Goal: Task Accomplishment & Management: Complete application form

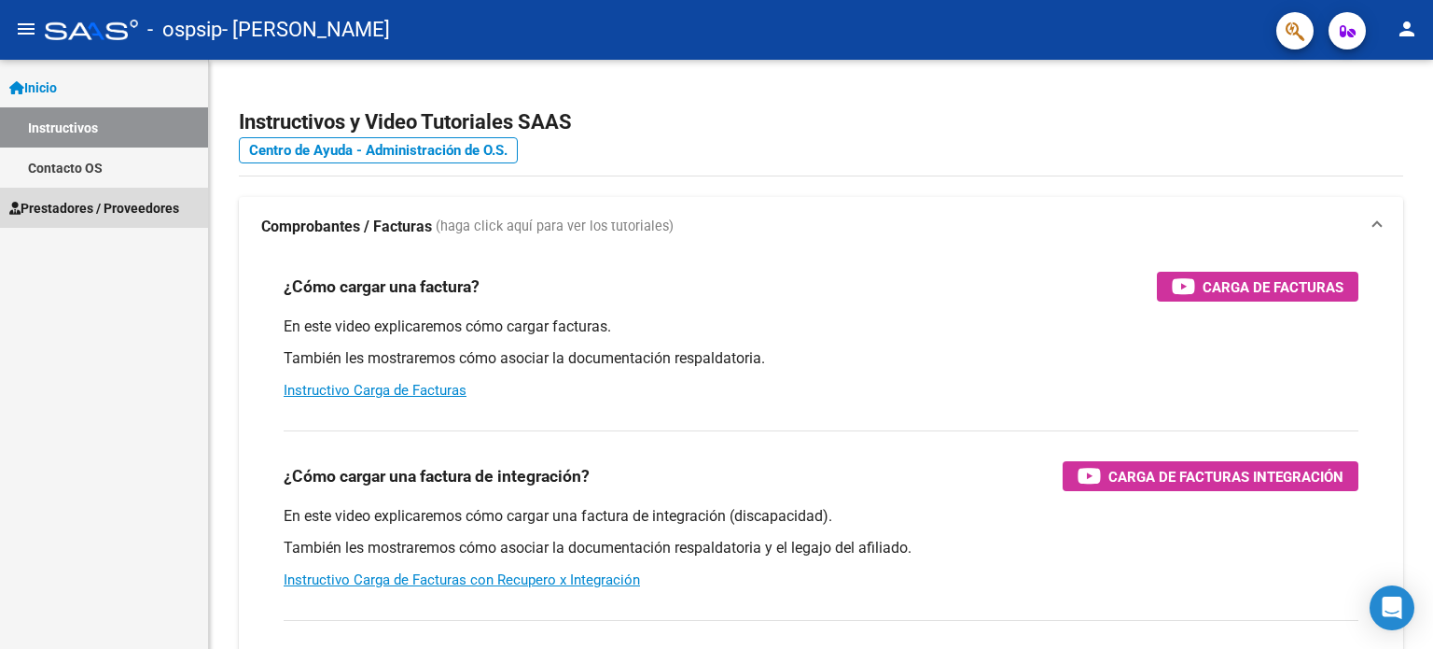
click at [44, 216] on span "Prestadores / Proveedores" at bounding box center [94, 208] width 170 height 21
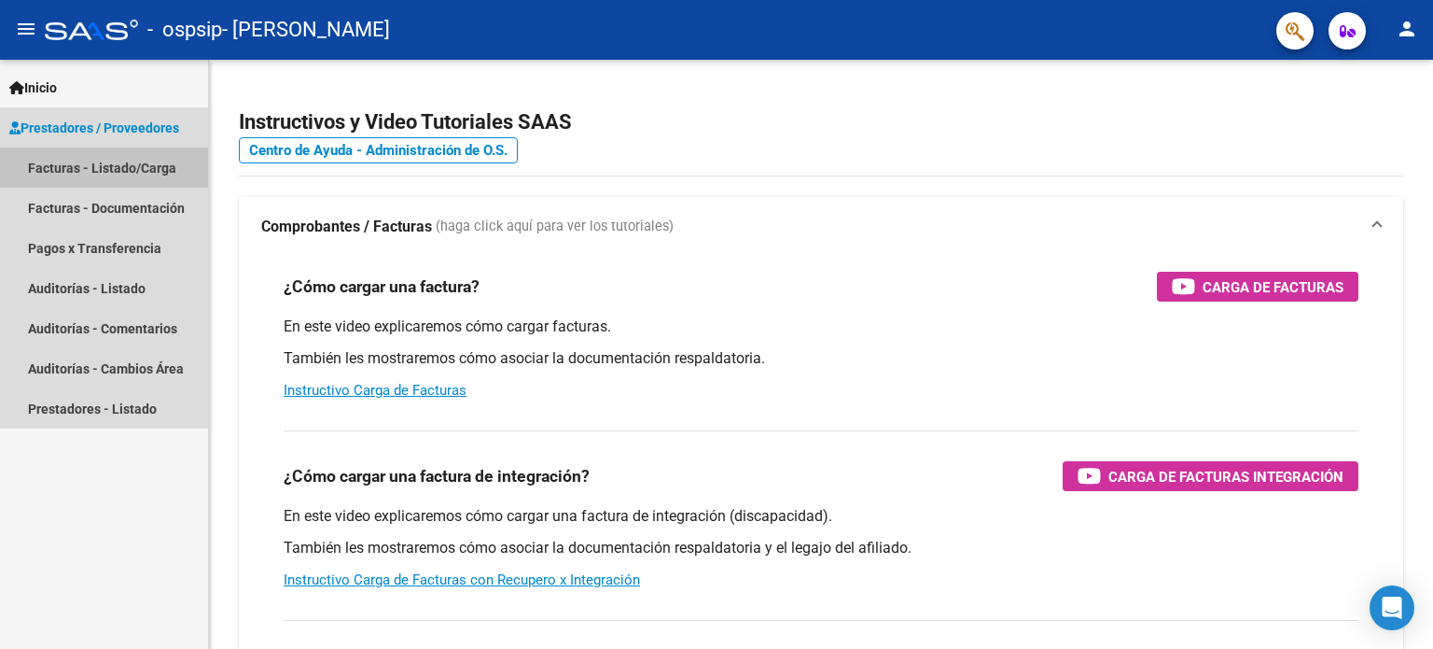
click at [48, 171] on link "Facturas - Listado/Carga" at bounding box center [104, 167] width 208 height 40
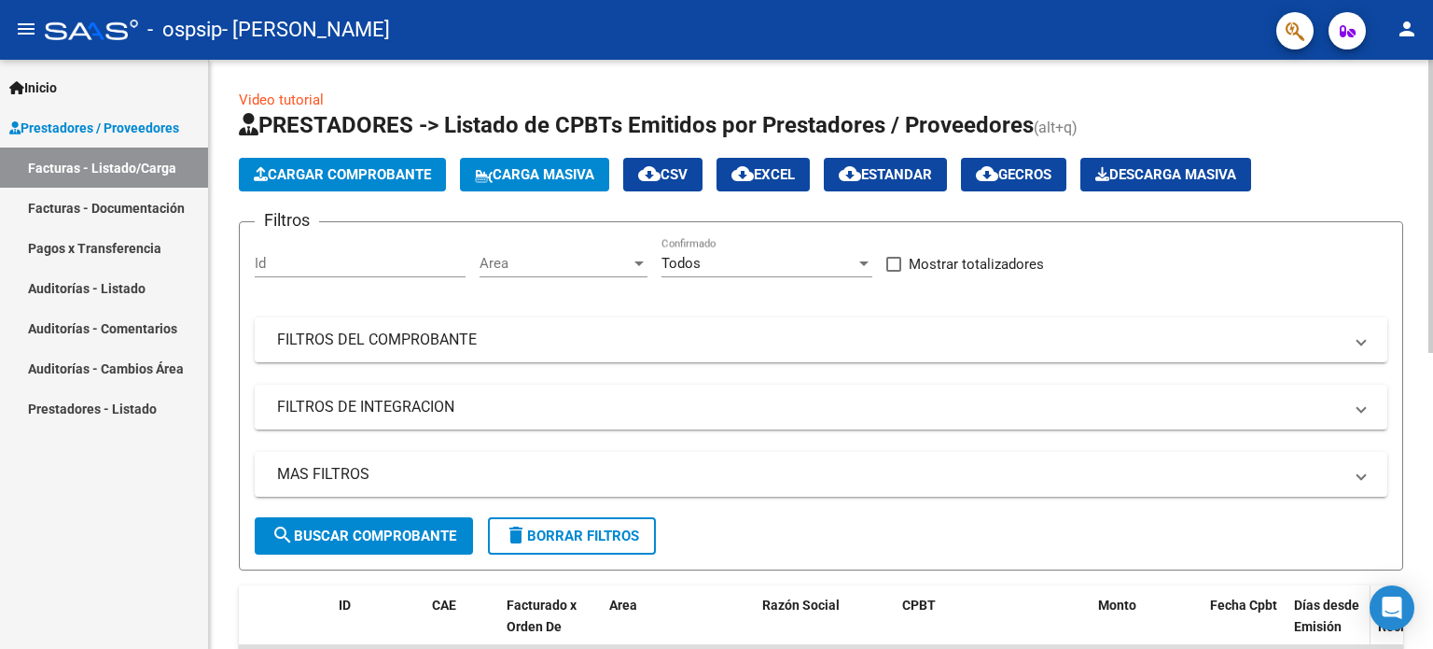
click at [1310, 608] on span "Días desde Emisión" at bounding box center [1326, 615] width 65 height 36
click at [1427, 627] on div "Video tutorial PRESTADORES -> Listado de CPBTs Emitidos por Prestadores / Prove…" at bounding box center [821, 646] width 1224 height 1173
click at [337, 179] on span "Cargar Comprobante" at bounding box center [342, 174] width 177 height 17
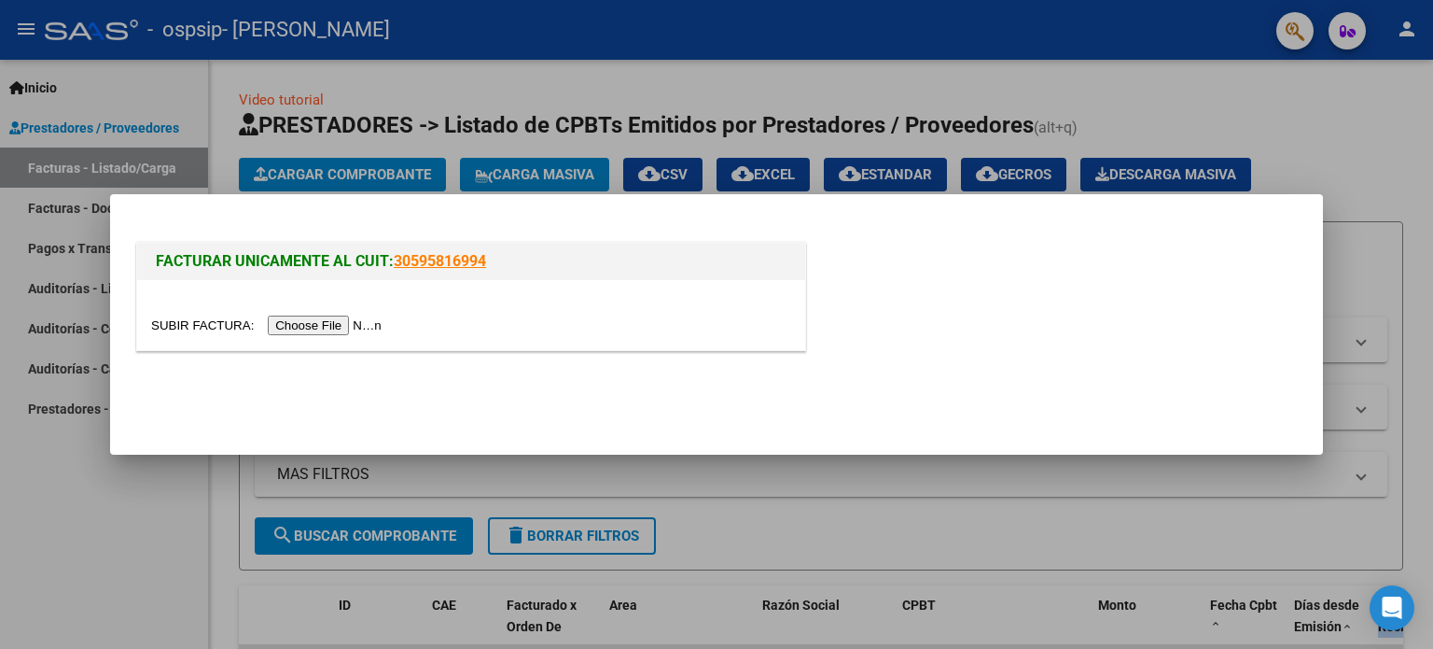
click at [330, 324] on input "file" at bounding box center [269, 325] width 236 height 20
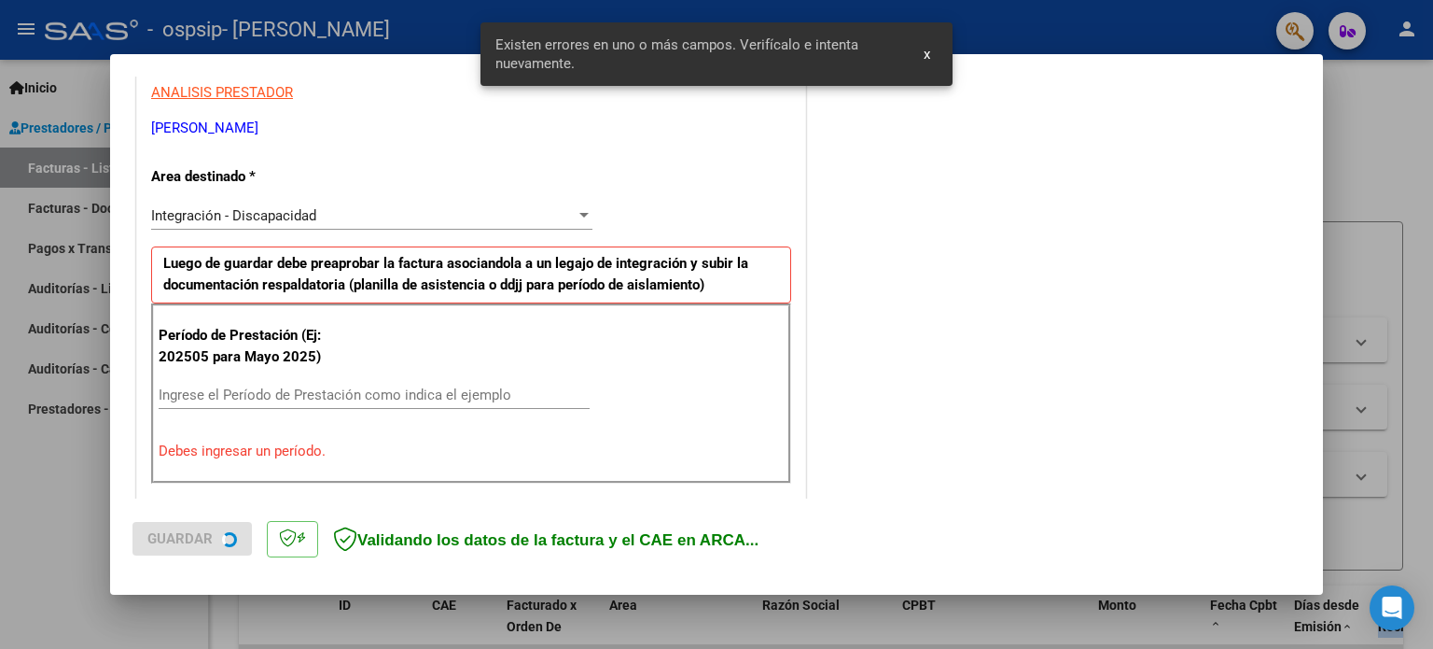
scroll to position [402, 0]
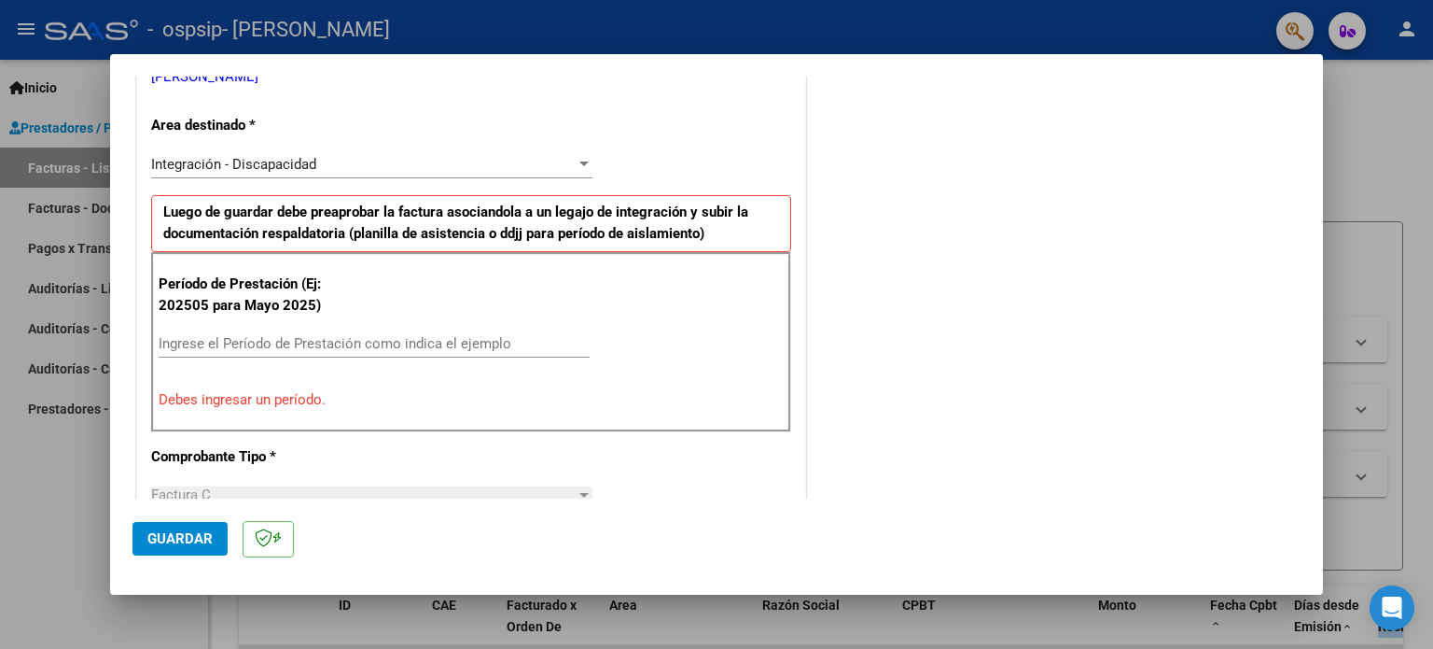
click at [244, 345] on input "Ingrese el Período de Prestación como indica el ejemplo" at bounding box center [374, 343] width 431 height 17
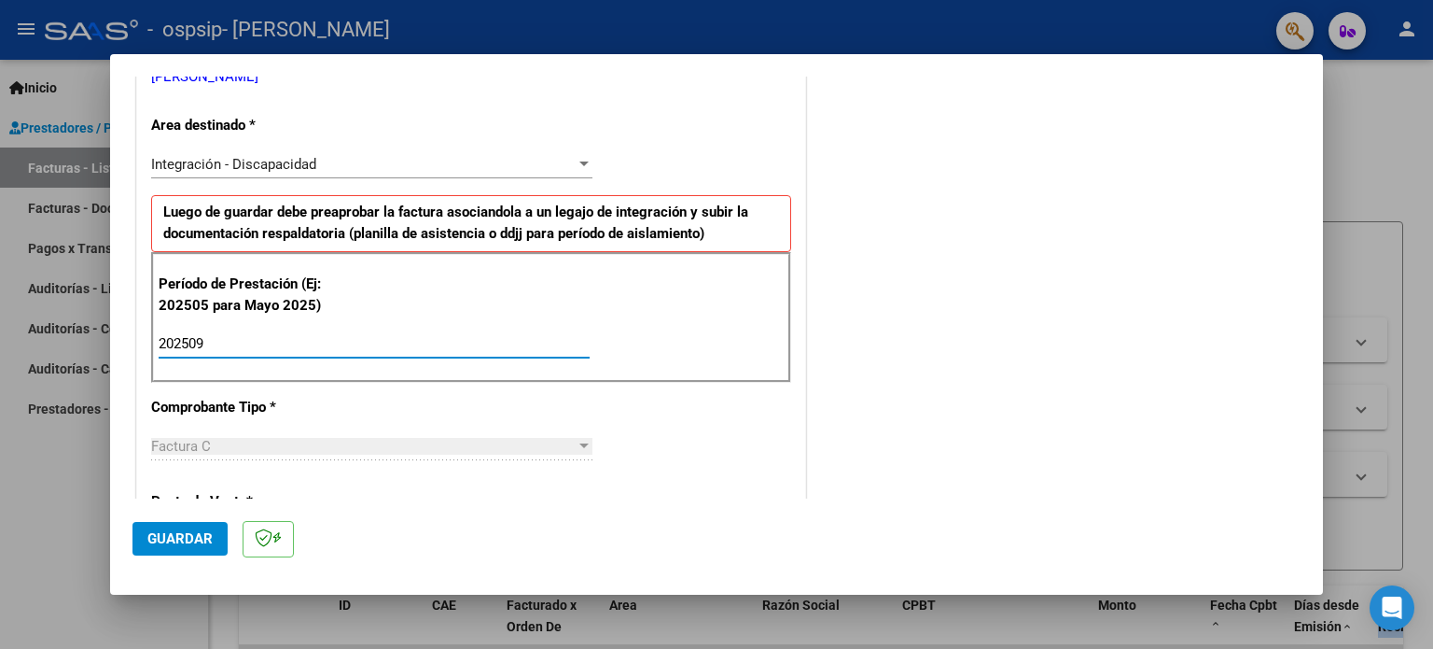
type input "202509"
click at [172, 530] on span "Guardar" at bounding box center [179, 538] width 65 height 17
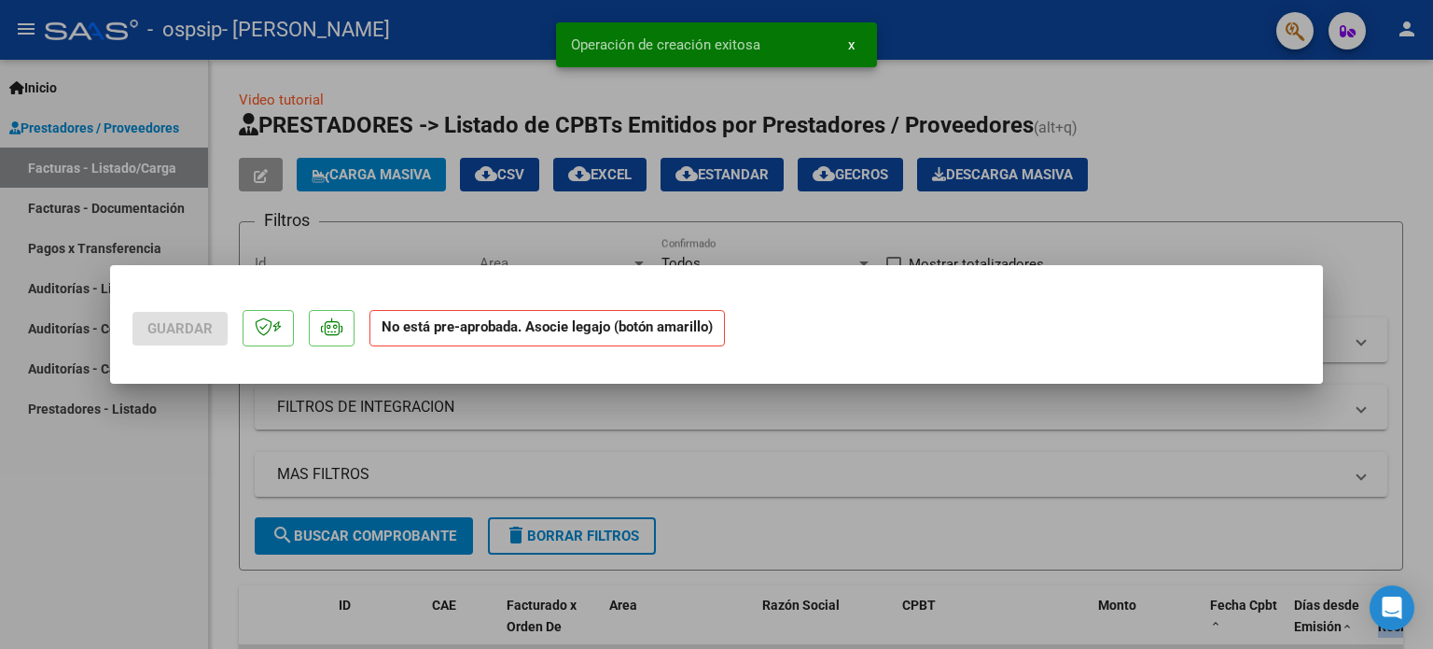
scroll to position [0, 0]
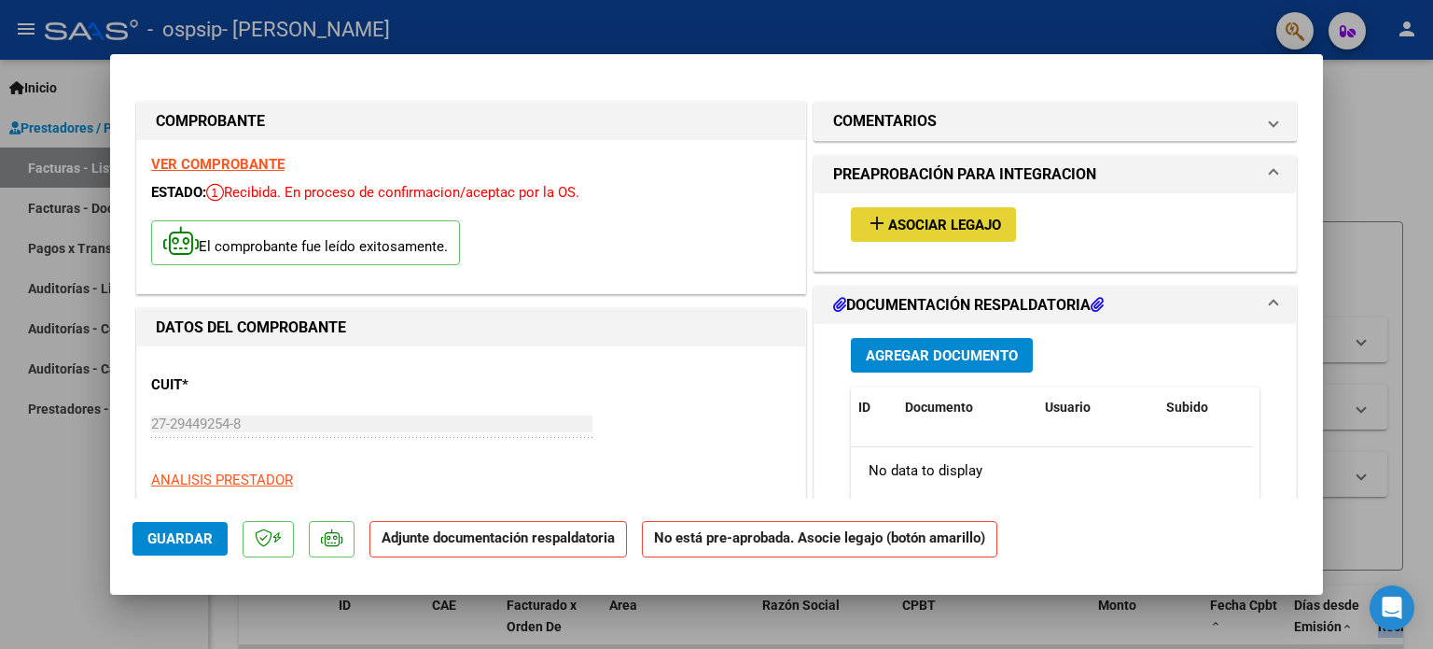
click at [867, 219] on mat-icon "add" at bounding box center [877, 223] width 22 height 22
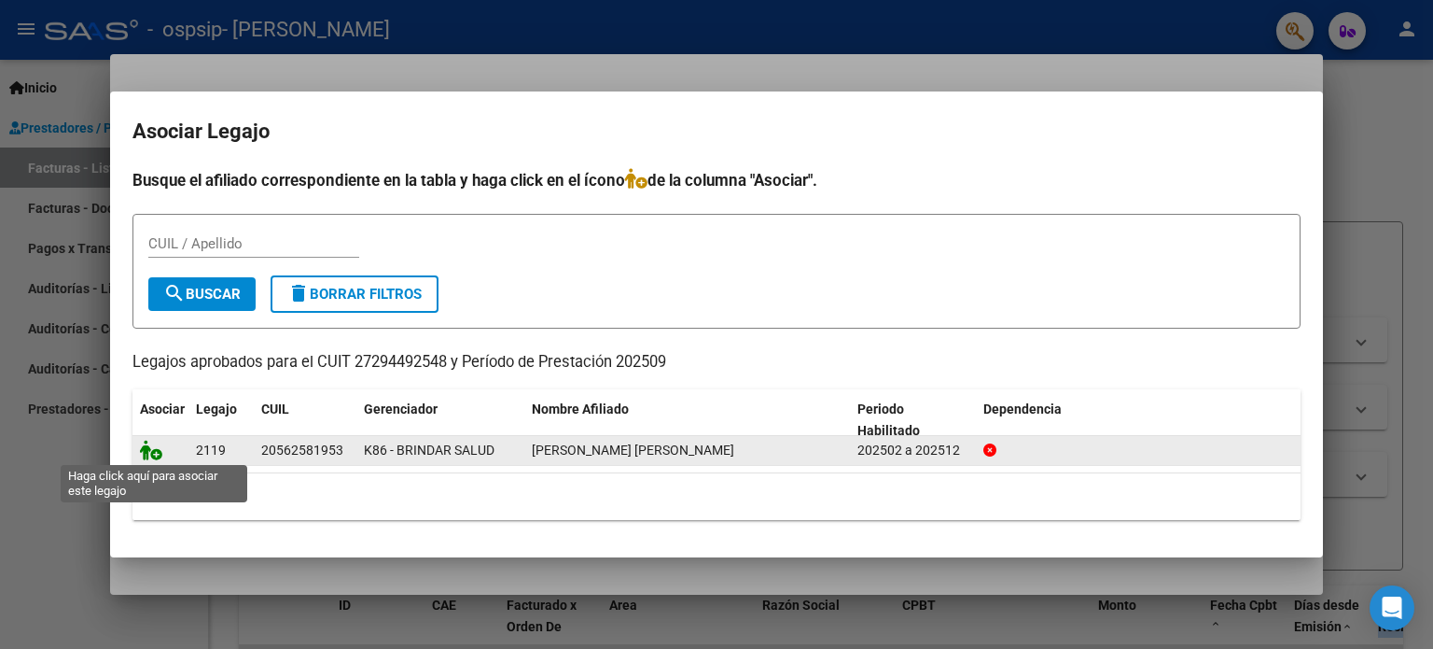
click at [148, 445] on icon at bounding box center [151, 449] width 22 height 21
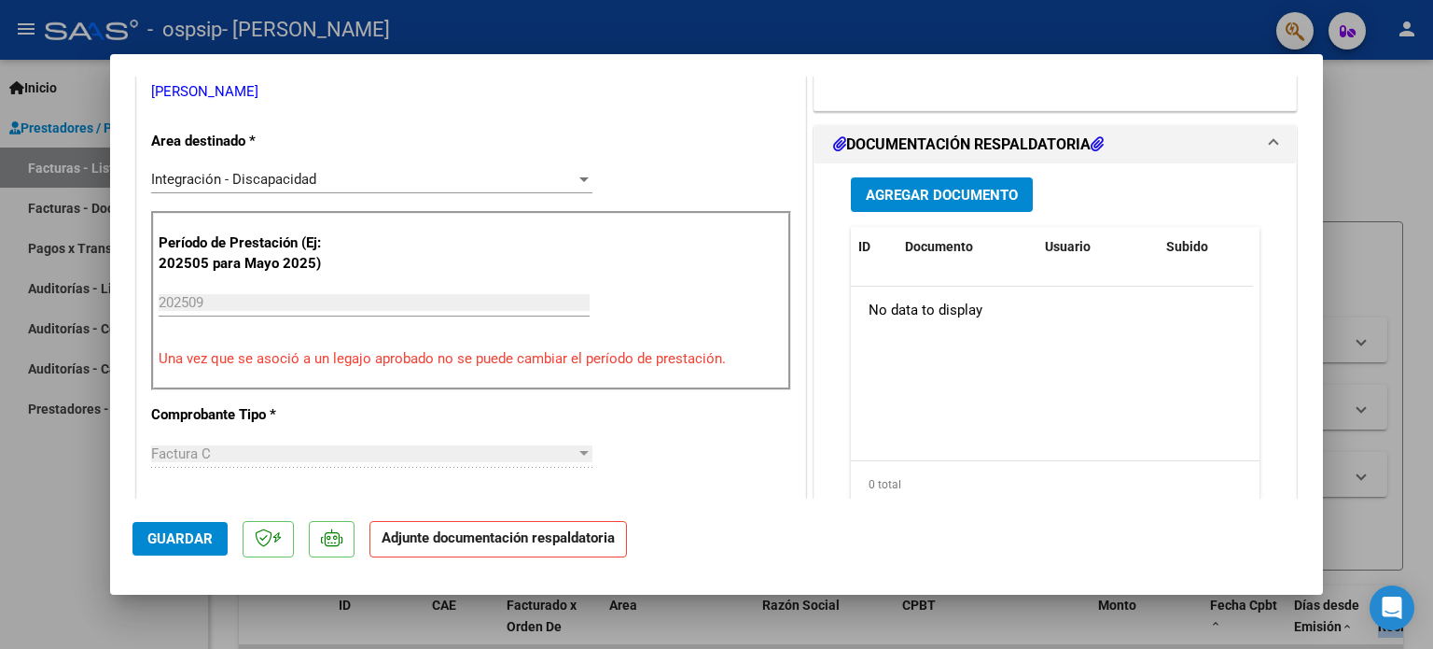
scroll to position [485, 0]
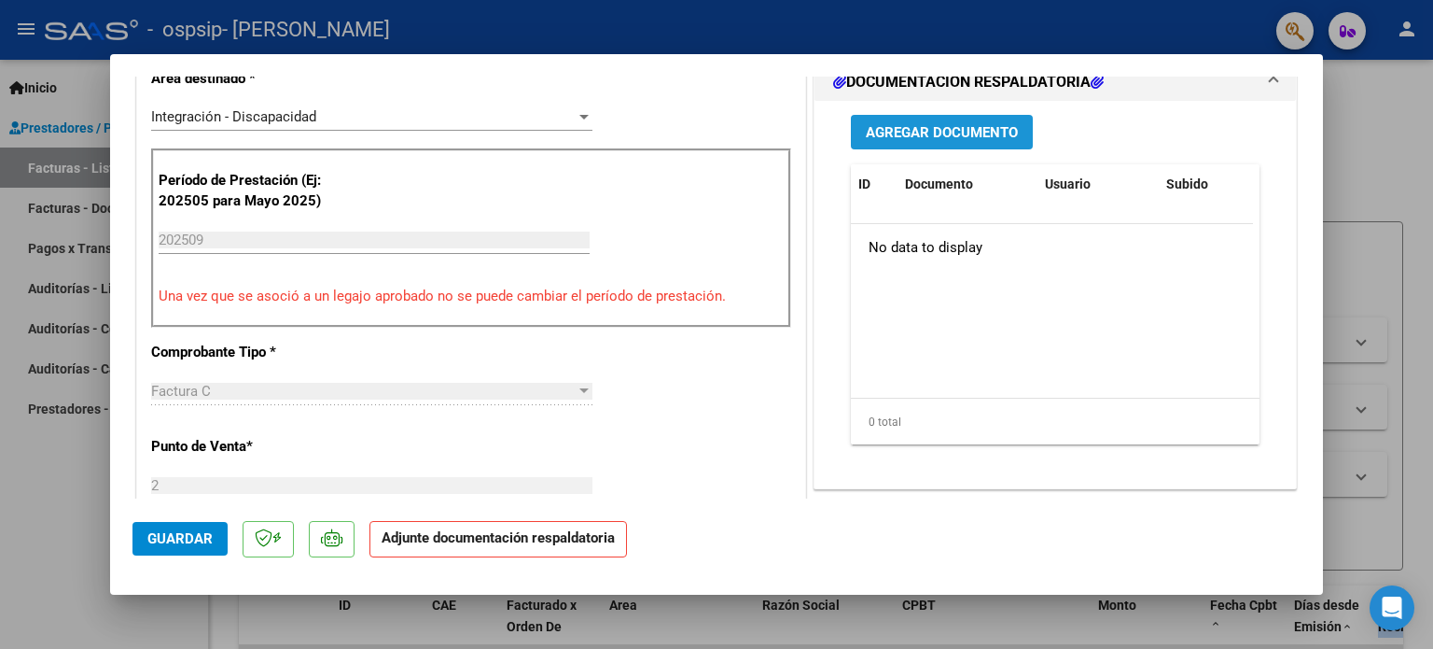
click at [941, 130] on span "Agregar Documento" at bounding box center [942, 132] width 152 height 17
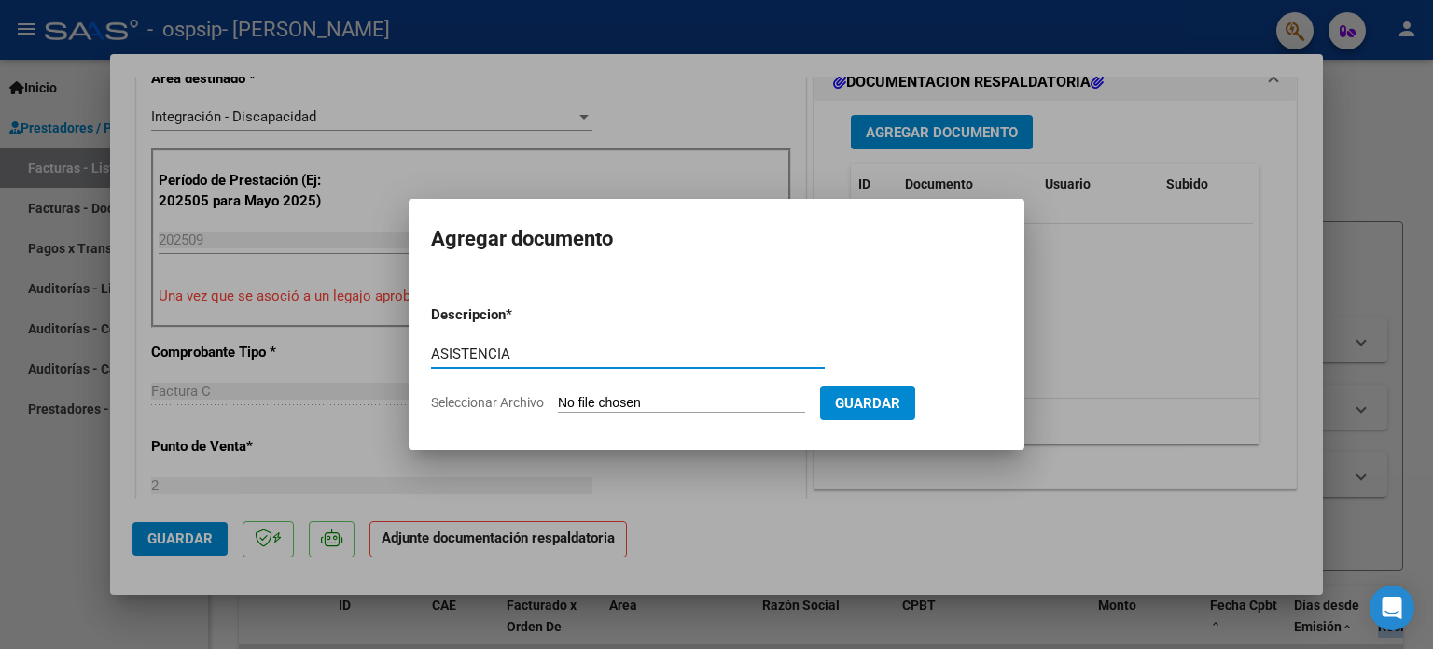
type input "ASISTENCIA"
click at [512, 402] on span "Seleccionar Archivo" at bounding box center [487, 402] width 113 height 15
click at [558, 402] on input "Seleccionar Archivo" at bounding box center [681, 404] width 247 height 18
type input "C:\fakepath\ASIST9.pdf"
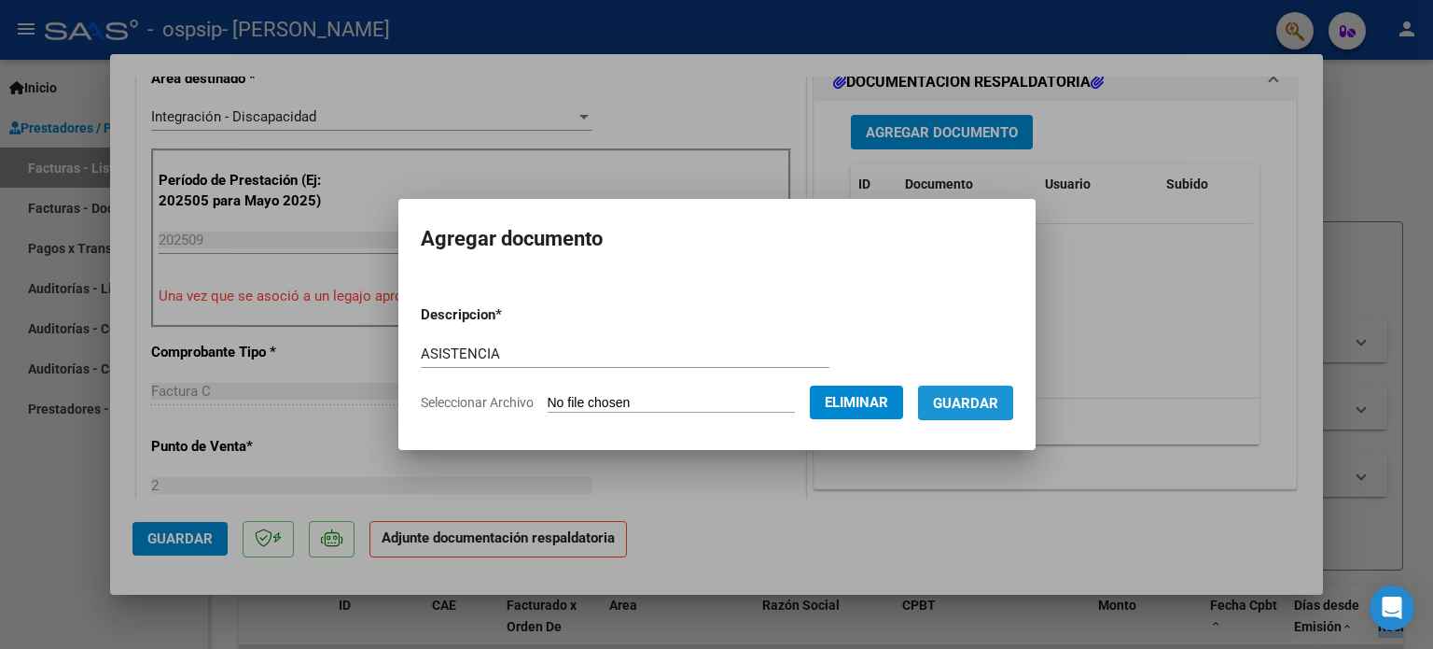
click at [998, 402] on span "Guardar" at bounding box center [965, 403] width 65 height 17
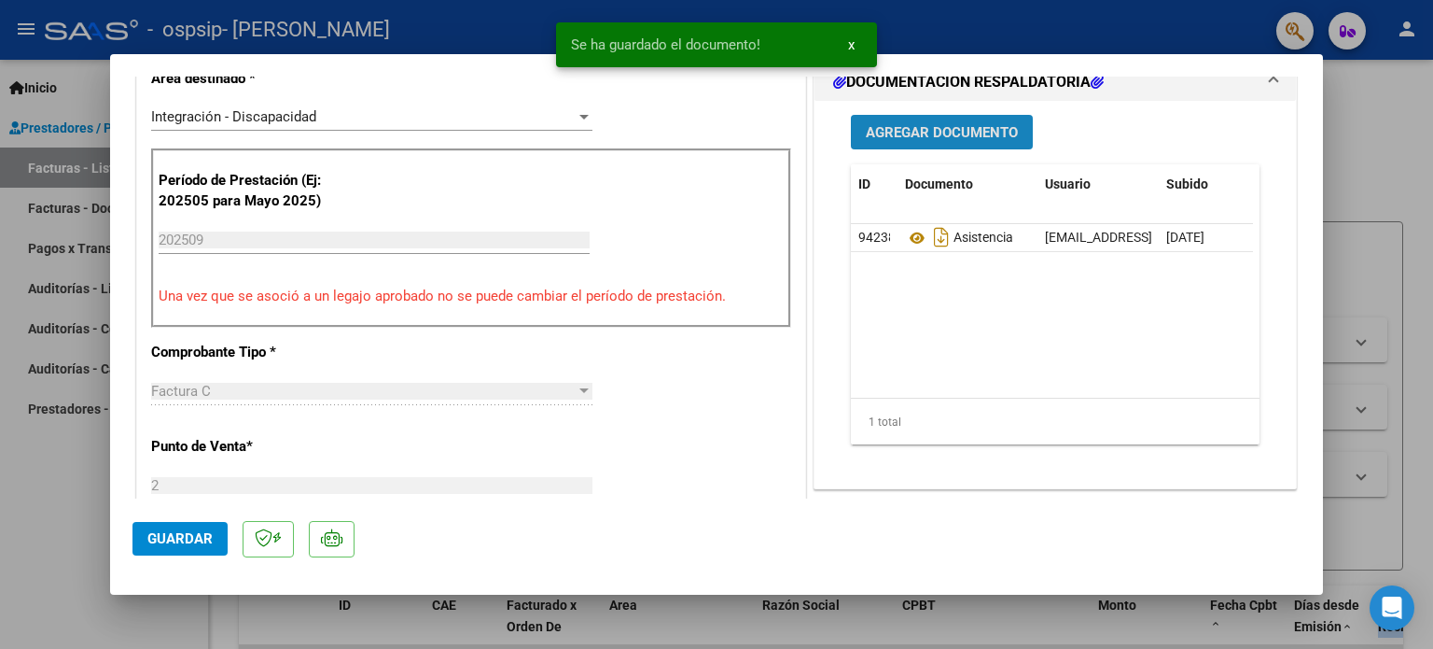
click at [929, 130] on span "Agregar Documento" at bounding box center [942, 132] width 152 height 17
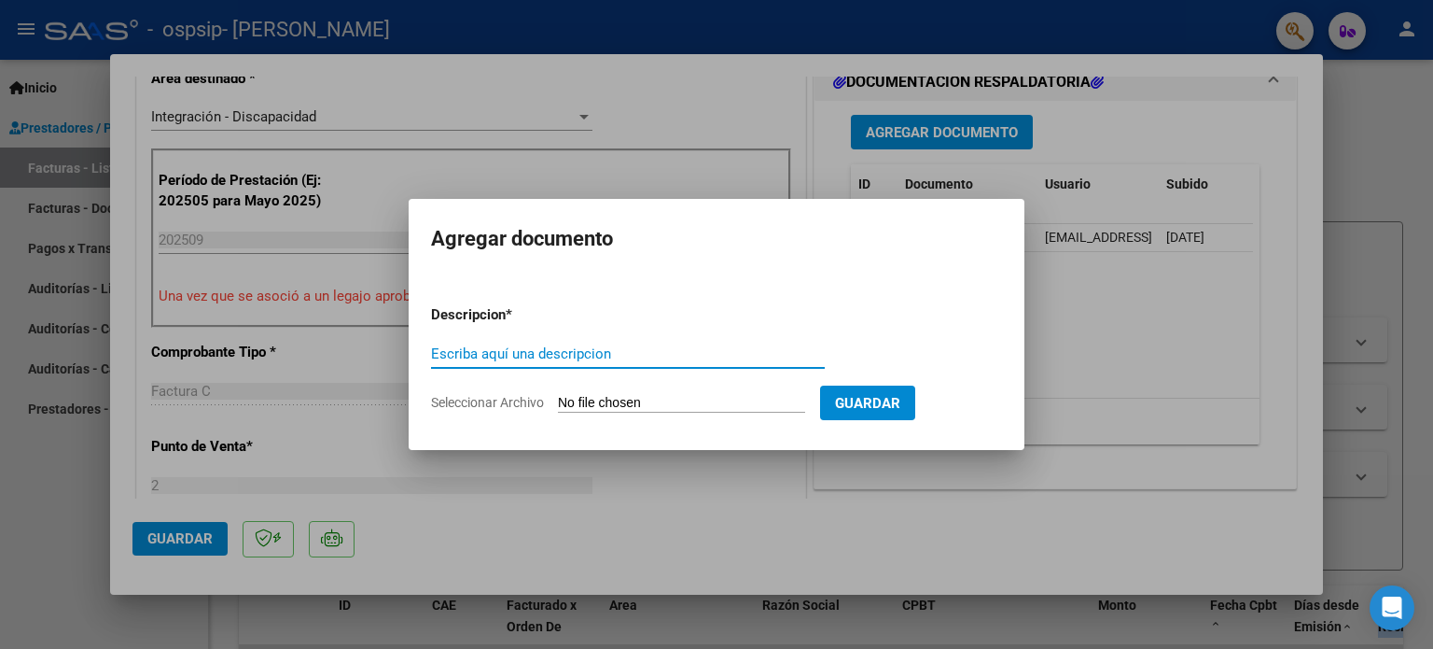
click at [575, 353] on input "Escriba aquí una descripcion" at bounding box center [628, 353] width 394 height 17
type input "AUTORIZ"
click at [681, 404] on input "Seleccionar Archivo" at bounding box center [681, 404] width 247 height 18
type input "C:\fakepath\AUTORIZACION.pdf"
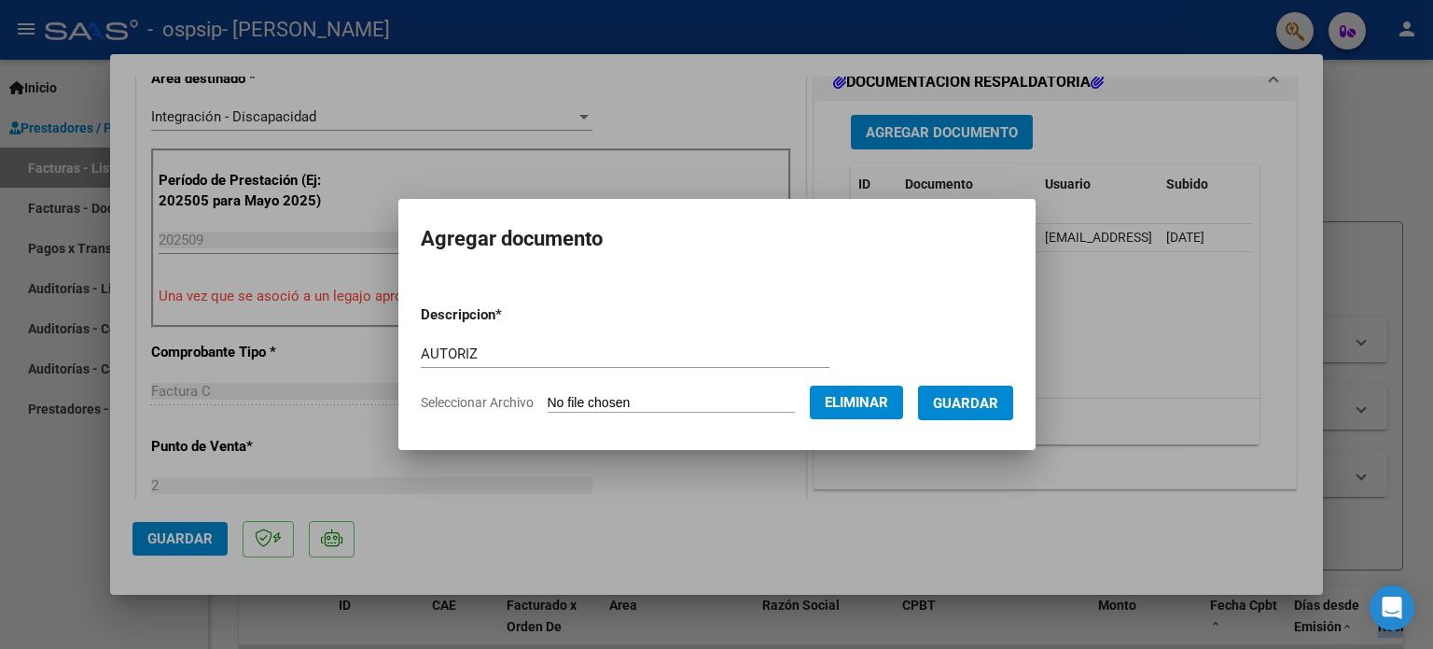
click at [996, 398] on span "Guardar" at bounding box center [965, 403] width 65 height 17
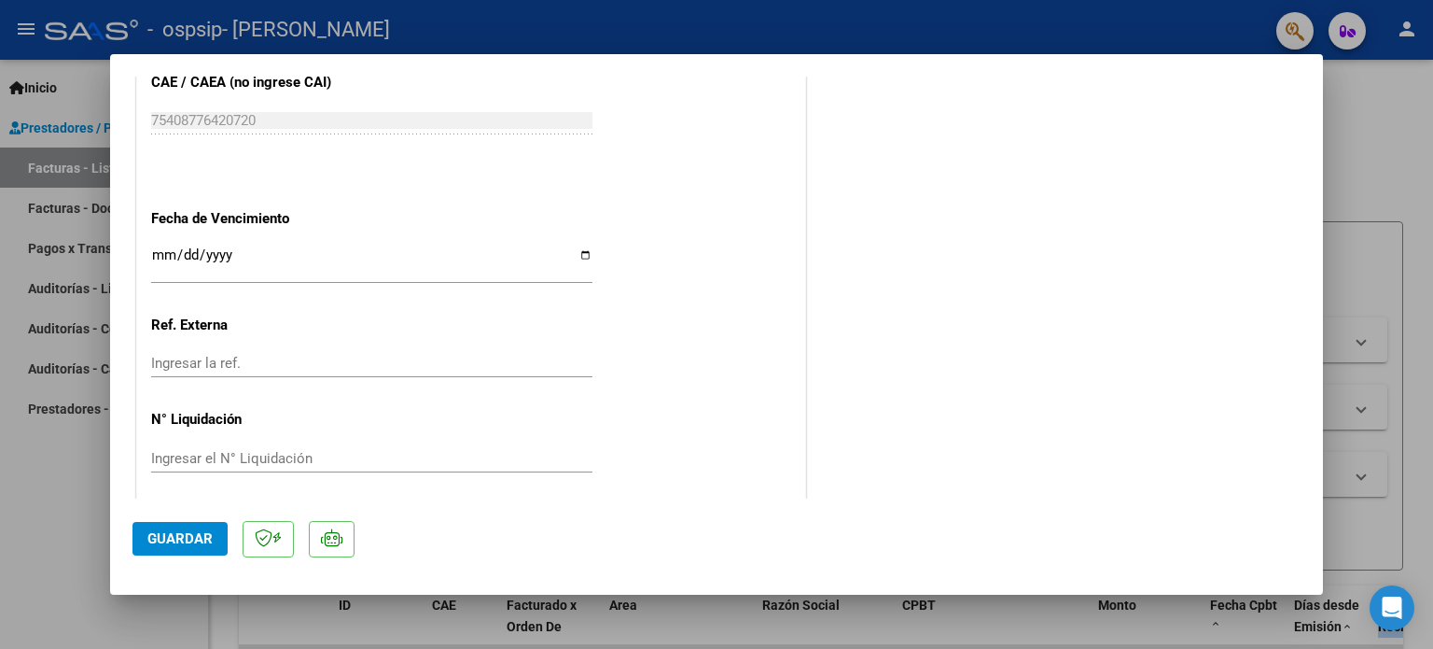
scroll to position [1247, 0]
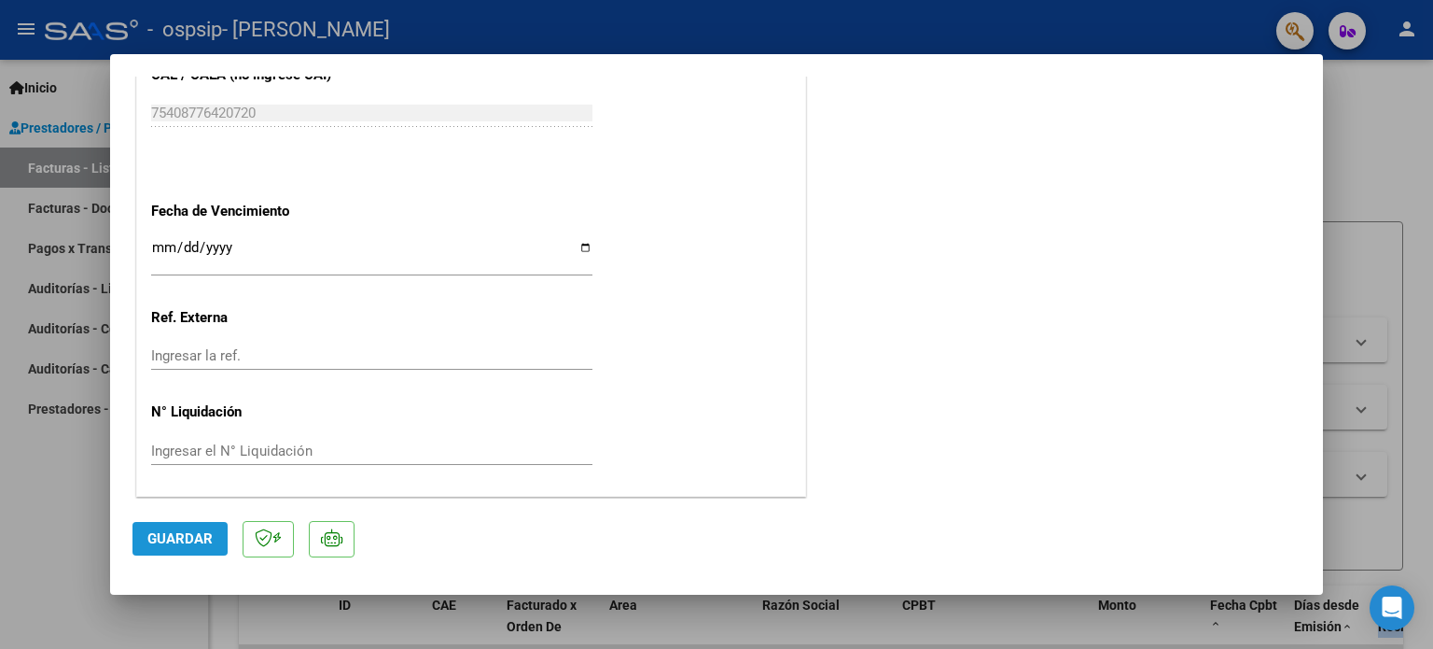
click at [160, 536] on span "Guardar" at bounding box center [179, 538] width 65 height 17
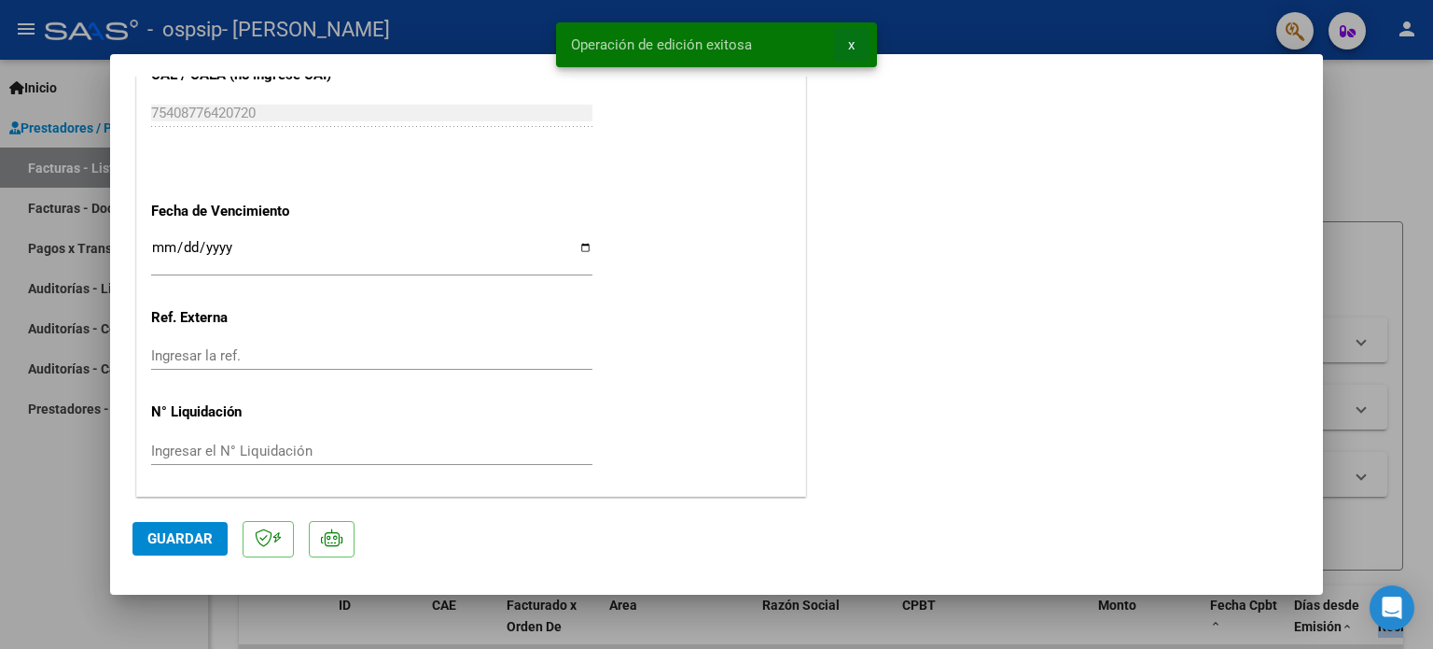
click at [848, 46] on span "x" at bounding box center [851, 44] width 7 height 17
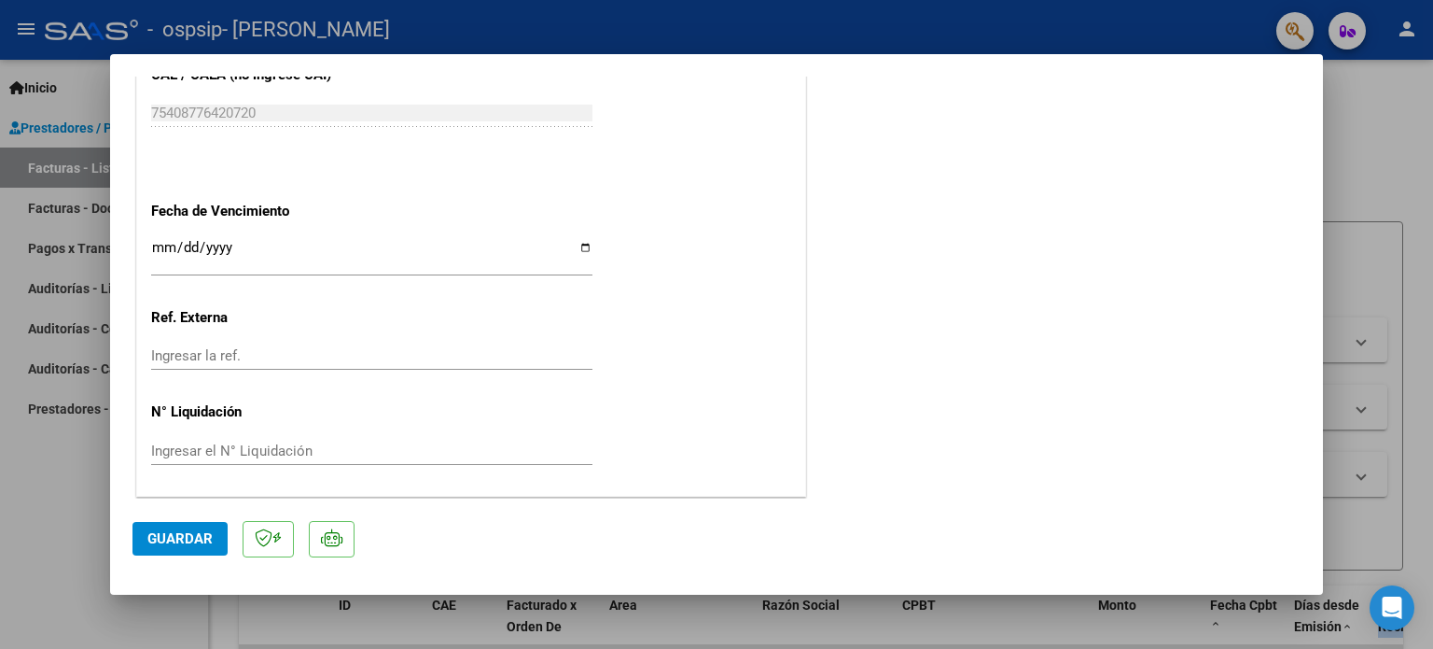
click at [59, 202] on div at bounding box center [716, 324] width 1433 height 649
type input "$ 0,00"
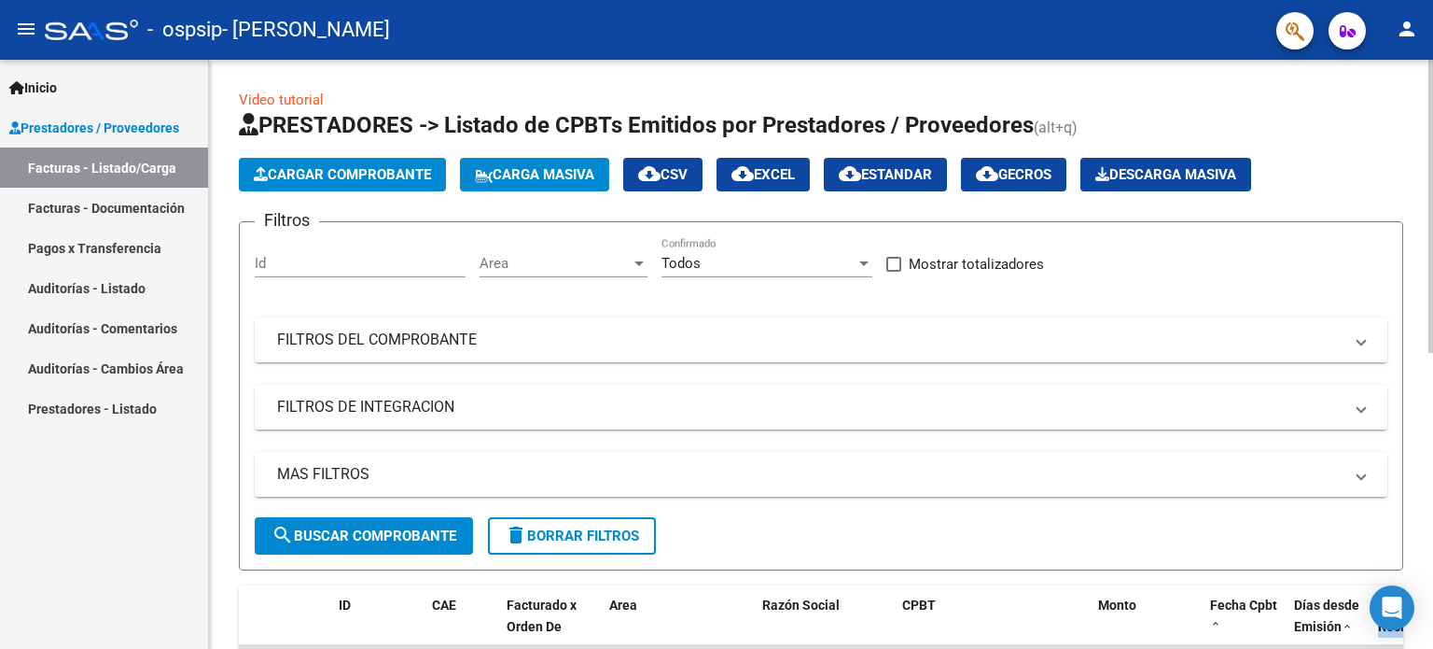
scroll to position [589, 0]
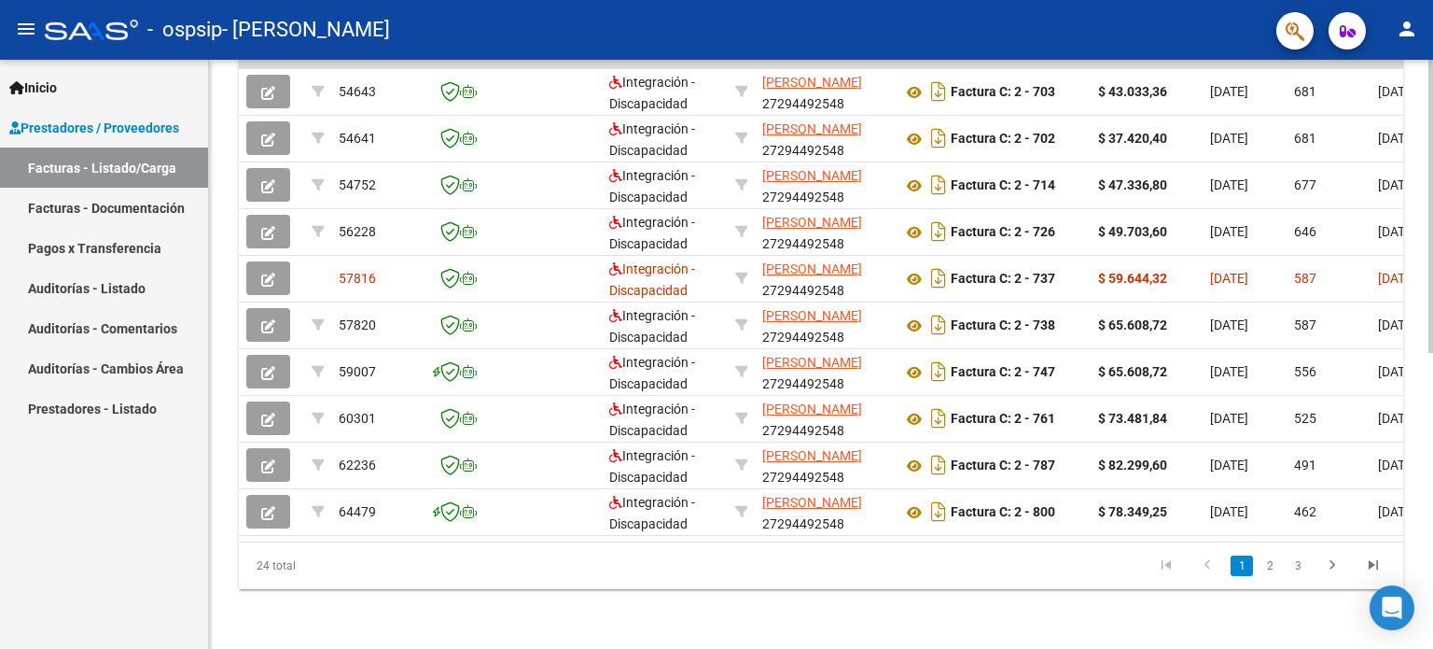
click at [1432, 396] on div at bounding box center [1431, 354] width 5 height 589
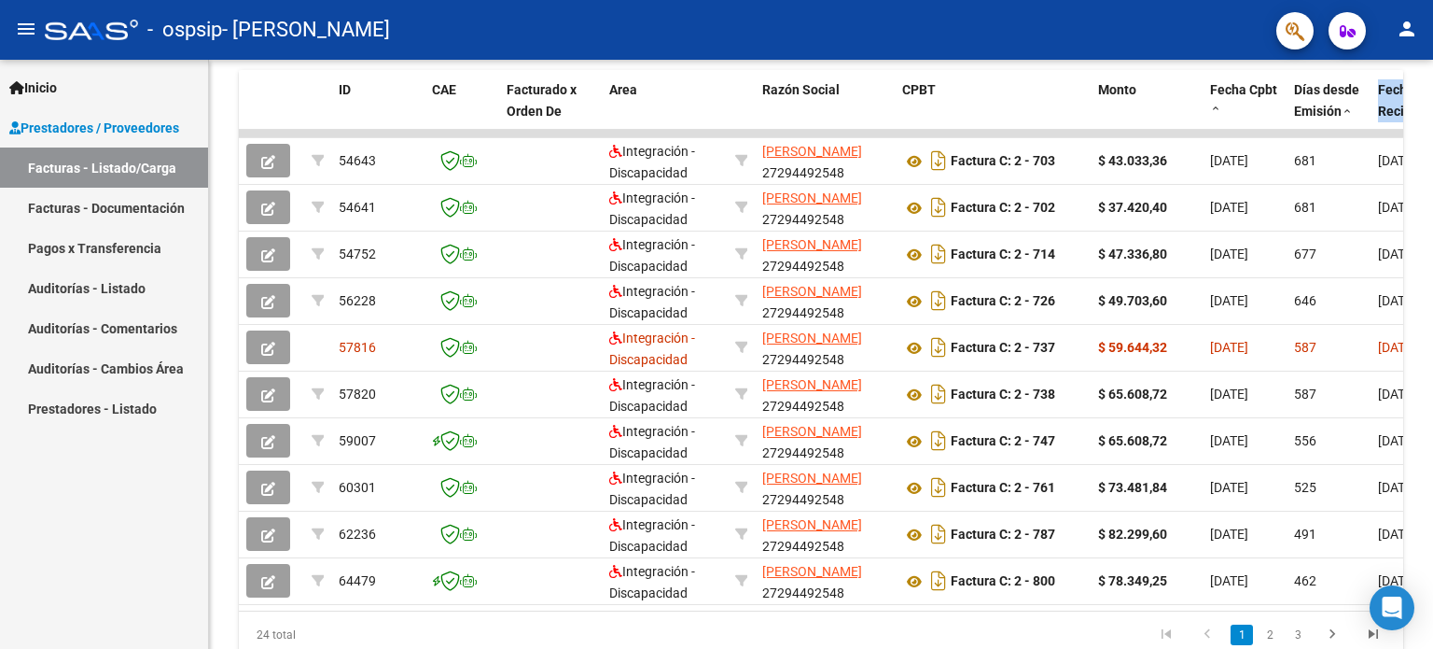
scroll to position [514, 0]
click at [1431, 598] on div at bounding box center [1431, 466] width 5 height 293
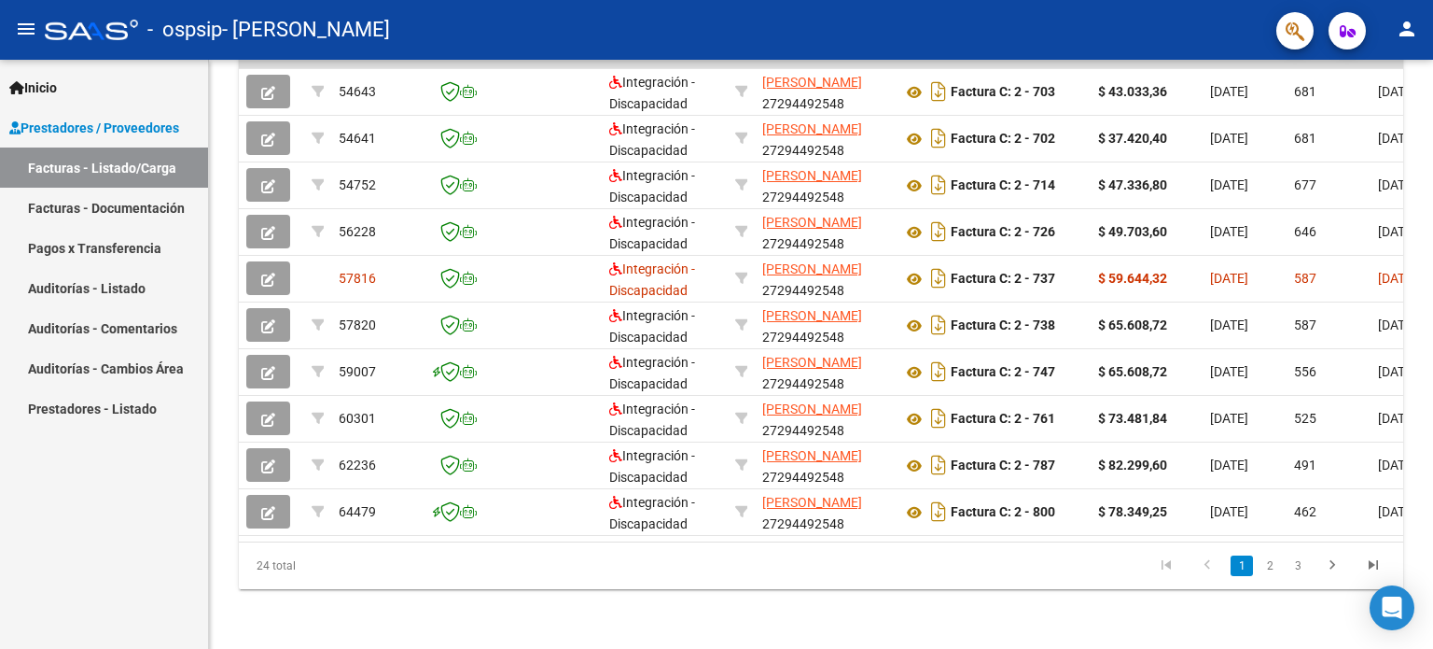
drag, startPoint x: 1426, startPoint y: 632, endPoint x: 1432, endPoint y: 692, distance: 61.0
click at [1432, 648] on html "menu - ospsip - [PERSON_NAME] person Inicio Instructivos Contacto OS Prestadore…" at bounding box center [716, 324] width 1433 height 649
click at [1265, 561] on link "2" at bounding box center [1270, 565] width 22 height 21
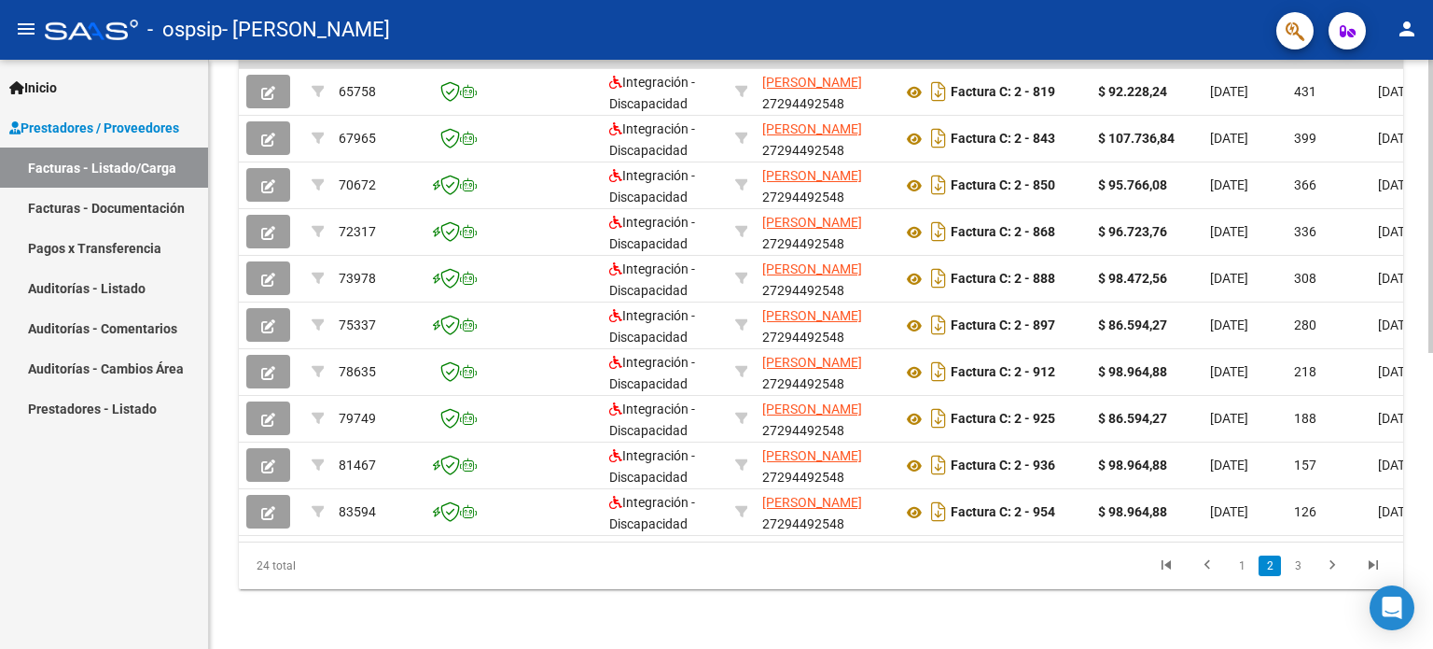
click at [1265, 561] on link "2" at bounding box center [1270, 565] width 22 height 21
click at [1331, 568] on icon "go to next page" at bounding box center [1332, 567] width 24 height 22
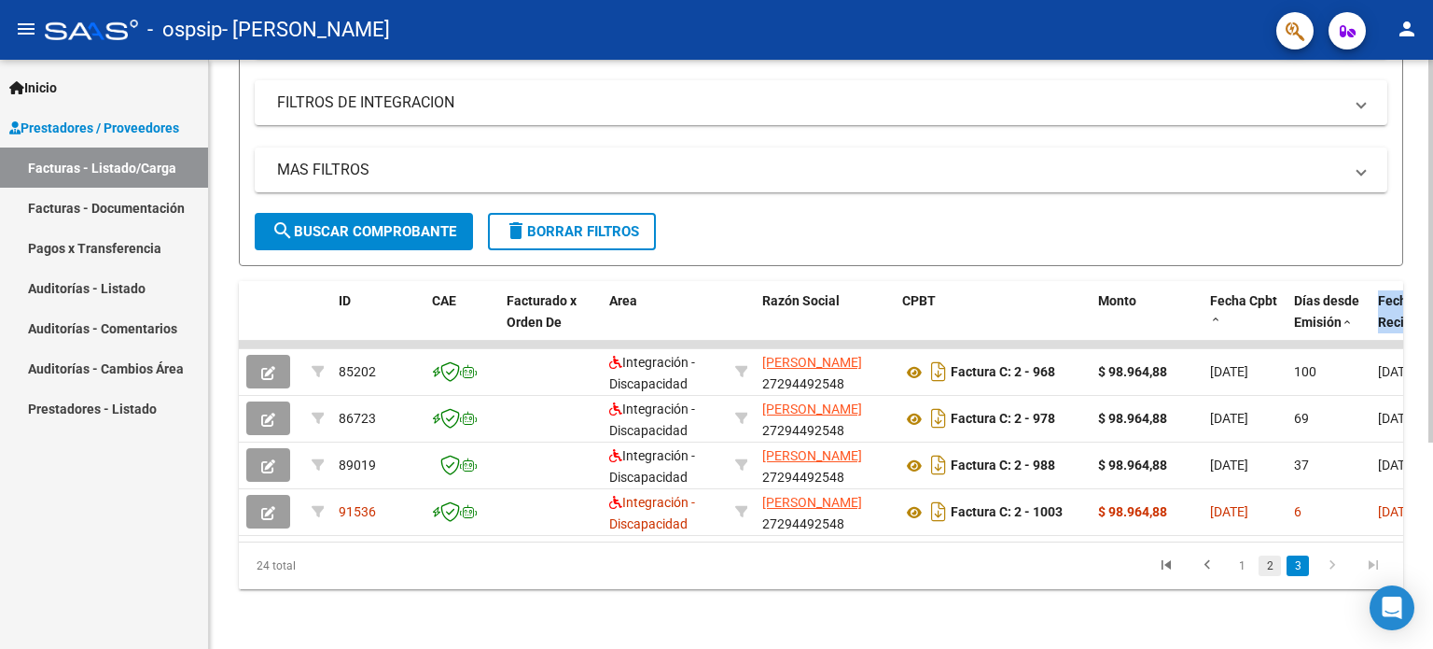
click at [1268, 562] on link "2" at bounding box center [1270, 565] width 22 height 21
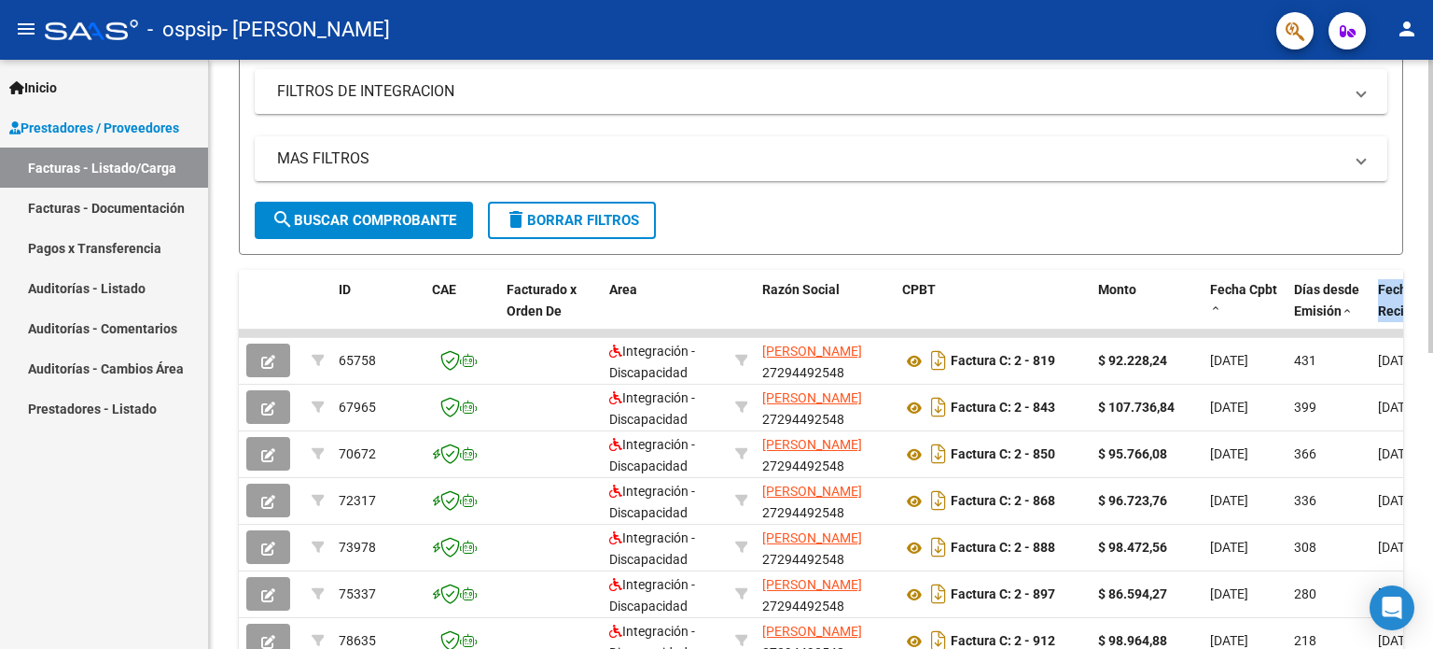
scroll to position [595, 0]
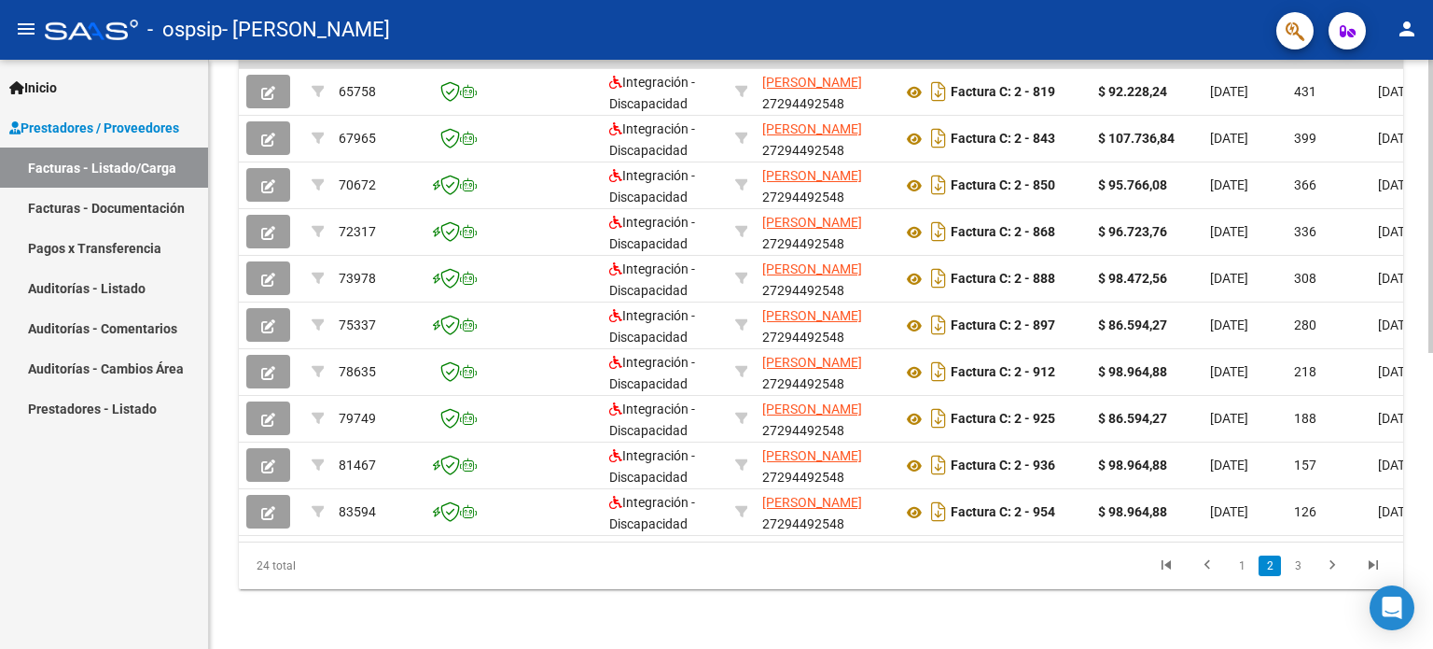
click at [1429, 623] on div at bounding box center [1431, 354] width 5 height 589
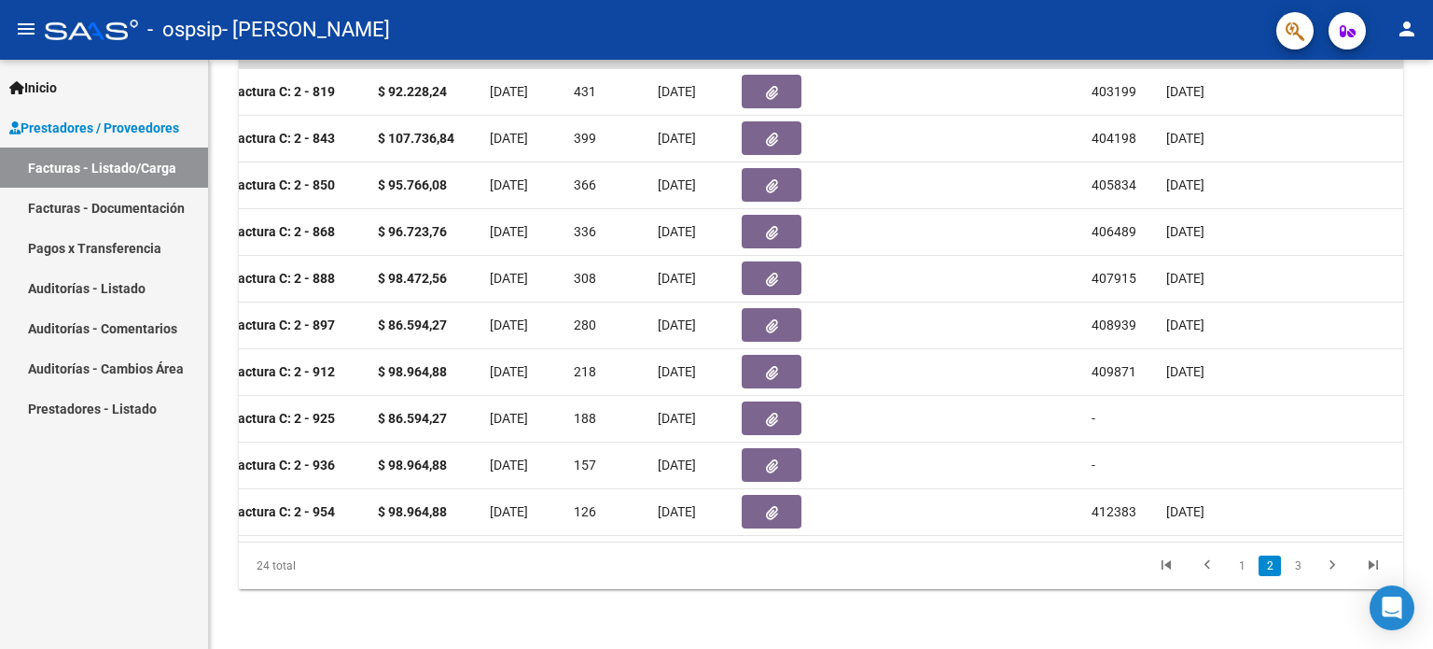
scroll to position [0, 721]
click at [1288, 566] on link "3" at bounding box center [1298, 565] width 22 height 21
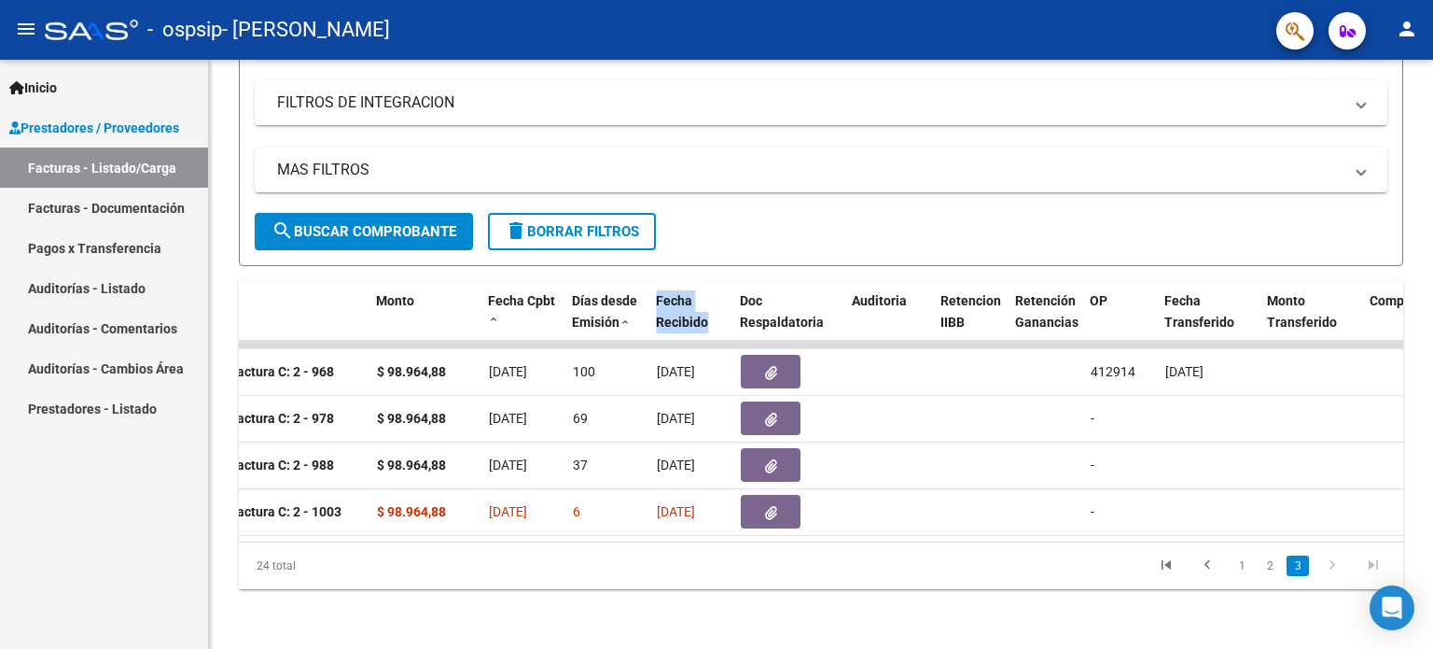
scroll to position [315, 0]
click at [1113, 607] on div "Video tutorial PRESTADORES -> Listado de CPBTs Emitidos por Prestadores / Prove…" at bounding box center [821, 202] width 1224 height 893
